Goal: Task Accomplishment & Management: Manage account settings

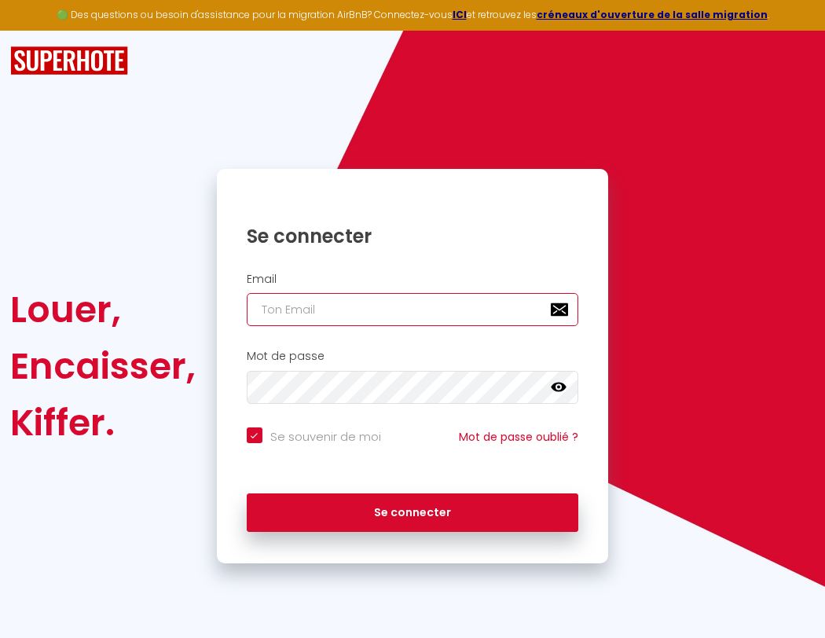
type input "s"
checkbox input "true"
type input "su"
checkbox input "true"
type input "sup"
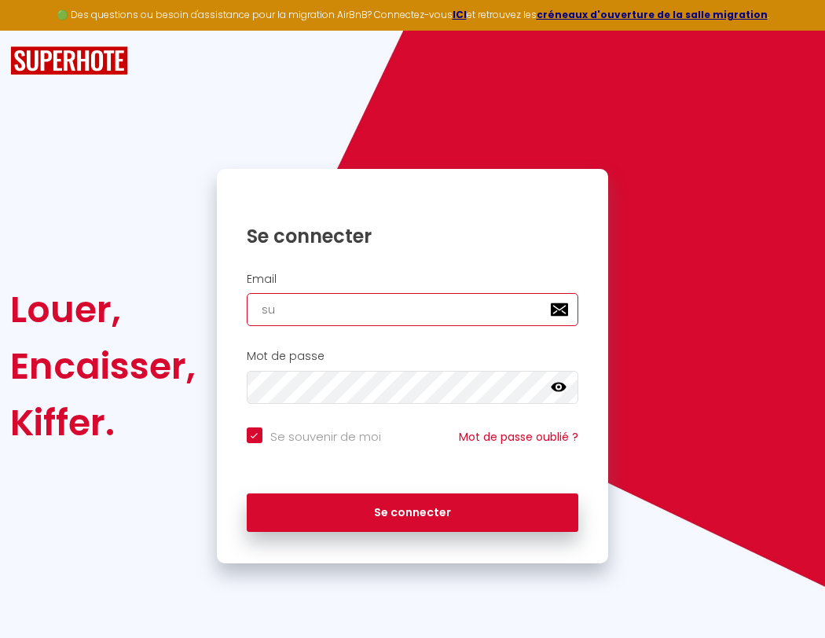
checkbox input "true"
type input "supe"
checkbox input "true"
type input "super"
checkbox input "true"
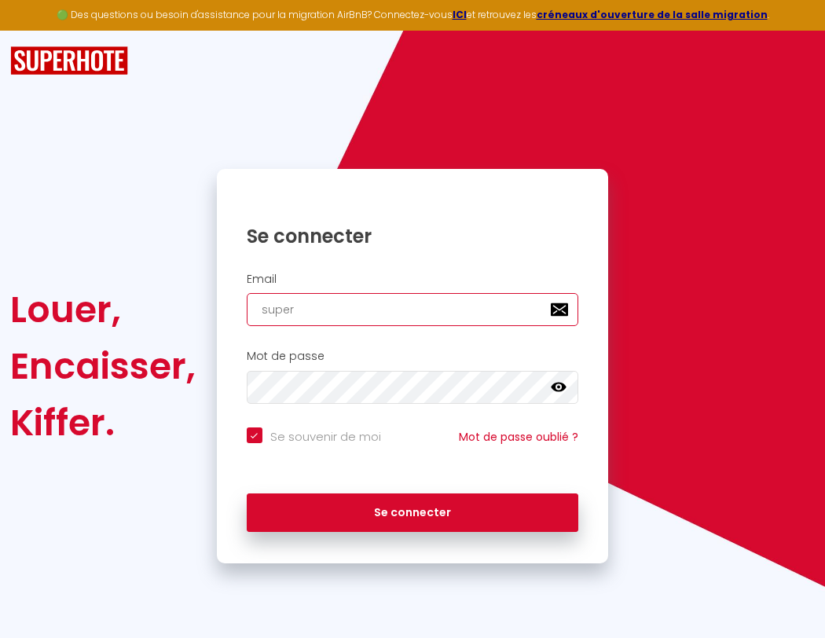
type input "superb"
checkbox input "true"
type input "superbo"
checkbox input "true"
type input "superbor"
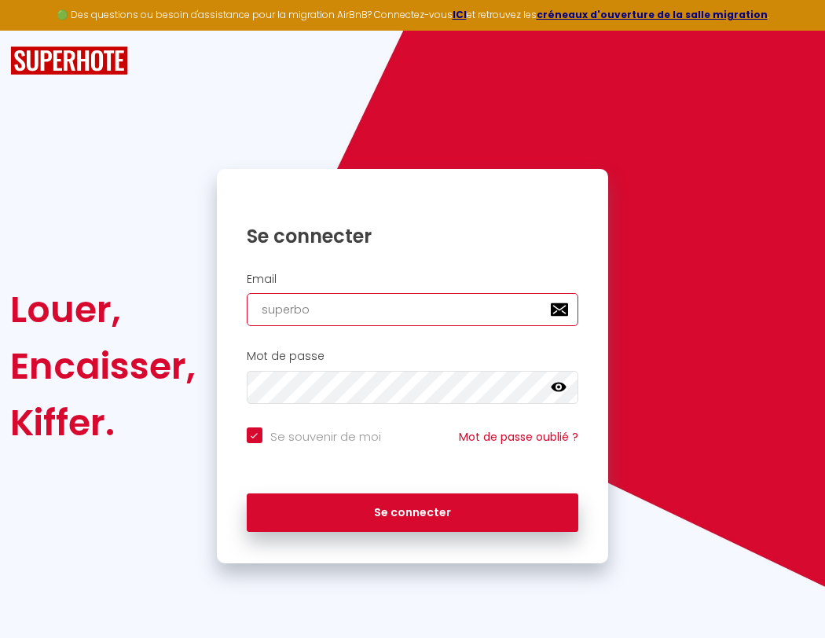
checkbox input "true"
type input "s"
checkbox input "true"
type input "su"
checkbox input "true"
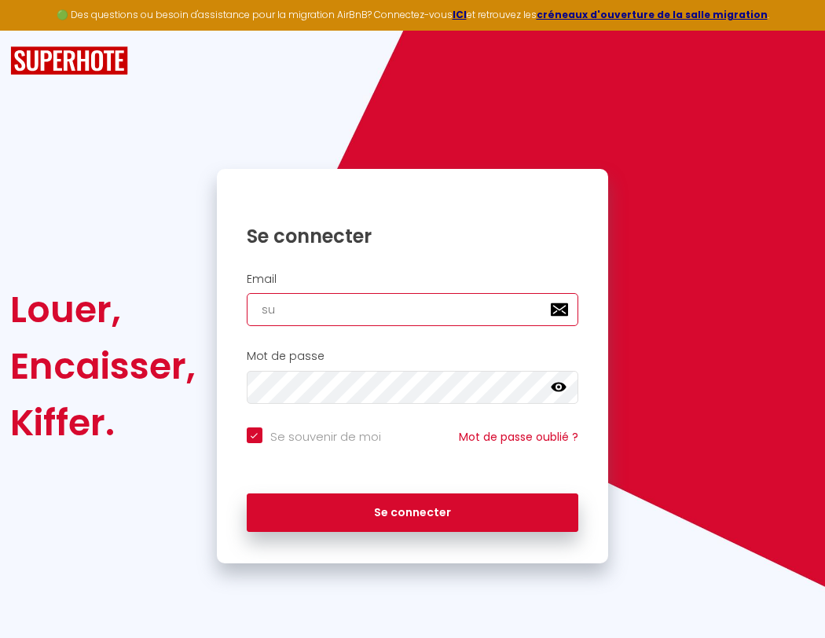
type input "sup"
checkbox input "true"
type input "supe"
checkbox input "true"
type input "super"
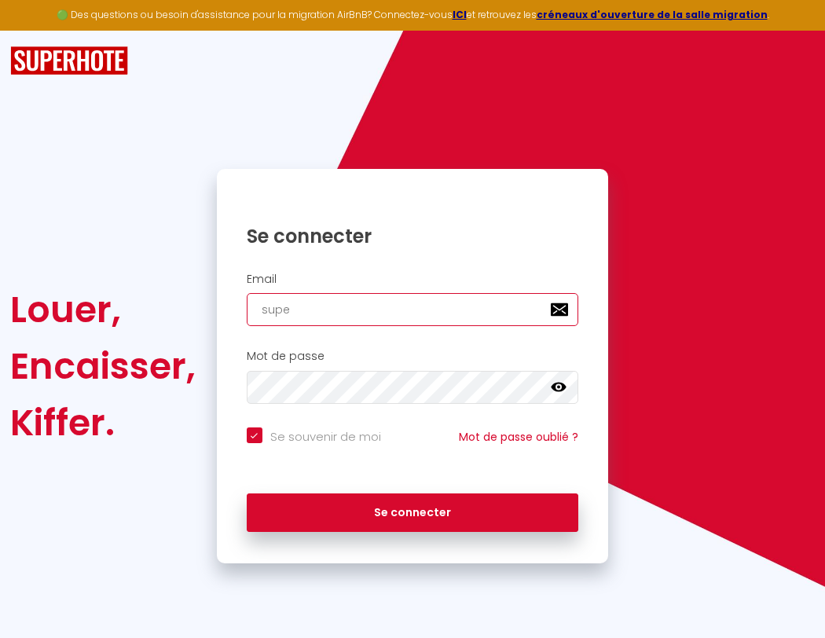
checkbox input "true"
type input "superb"
checkbox input "true"
type input "s"
checkbox input "true"
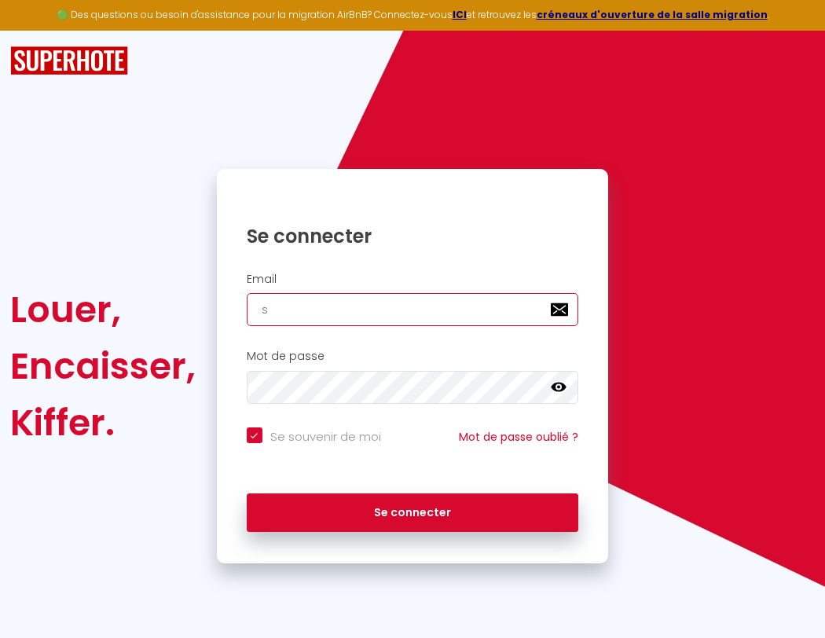
type input "su"
checkbox input "true"
type input "sup"
checkbox input "true"
type input "supe"
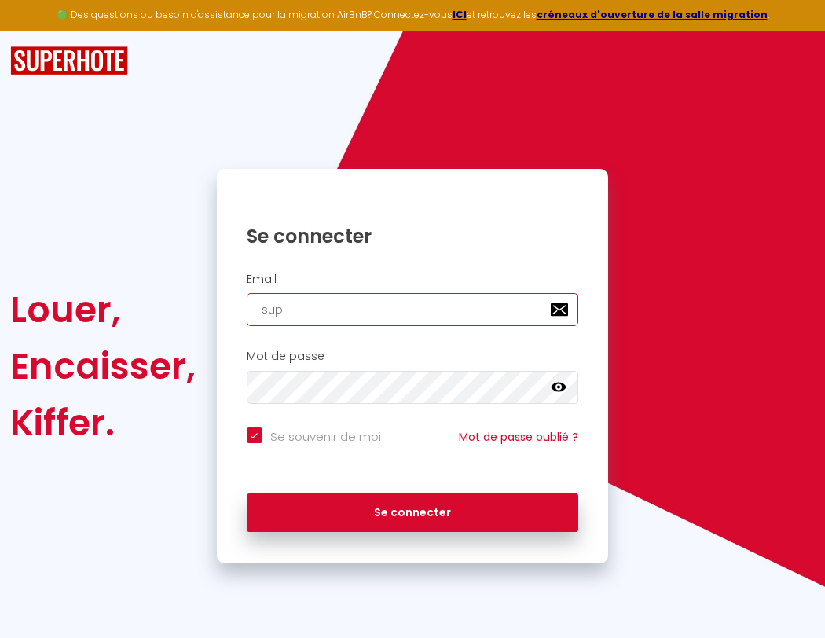
checkbox input "true"
type input "super"
checkbox input "true"
type input "superb"
checkbox input "true"
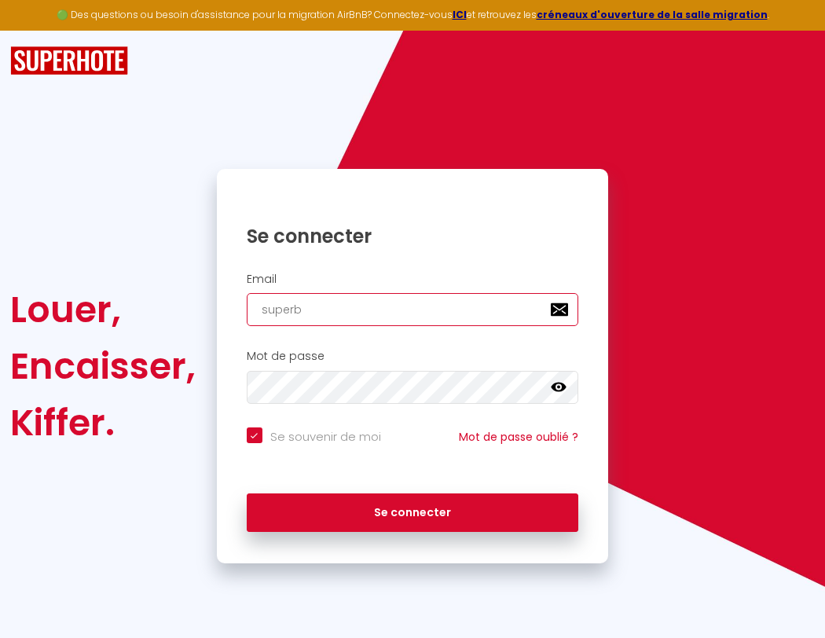
type input "superbo"
checkbox input "true"
